Goal: Task Accomplishment & Management: Manage account settings

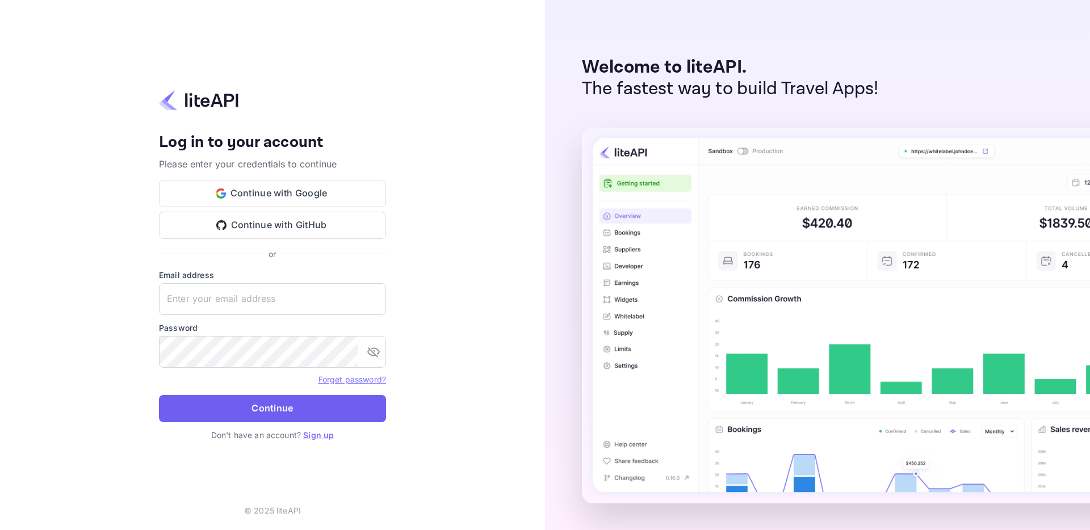
type input "karan.thakur@planurstay.com"
click at [319, 410] on button "Continue" at bounding box center [272, 408] width 227 height 27
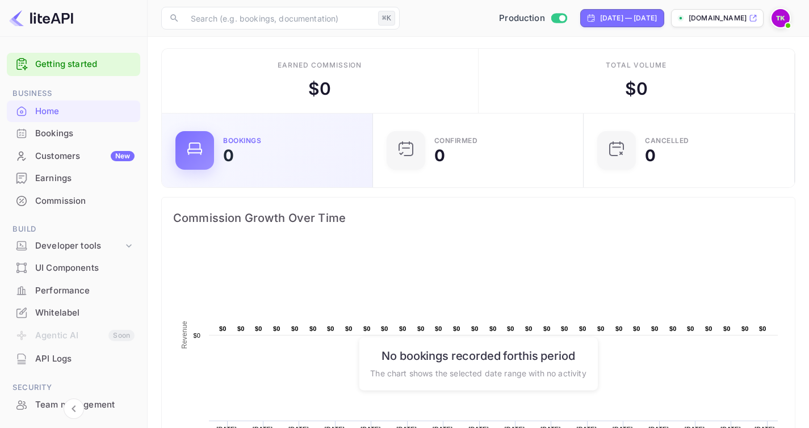
scroll to position [6, 0]
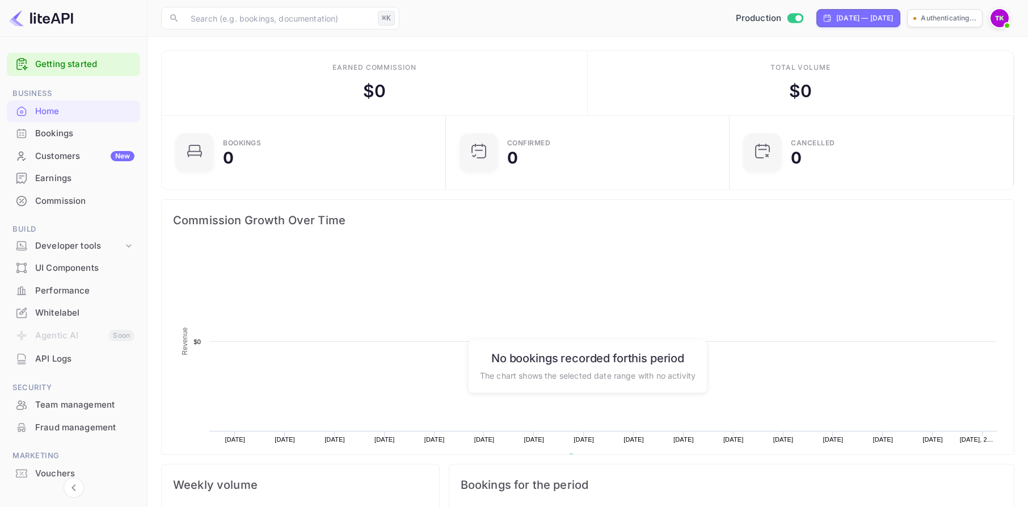
scroll to position [176, 268]
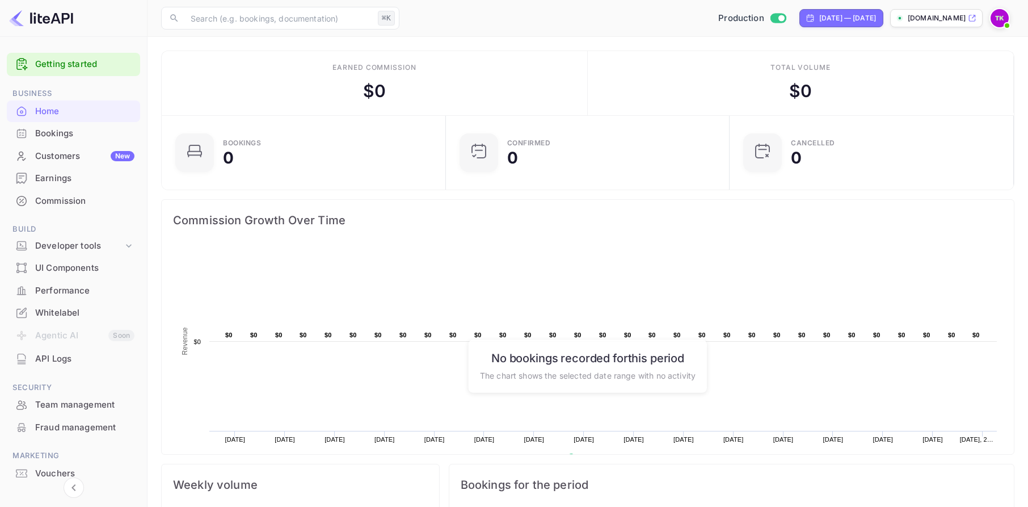
scroll to position [176, 268]
